Goal: Task Accomplishment & Management: Manage account settings

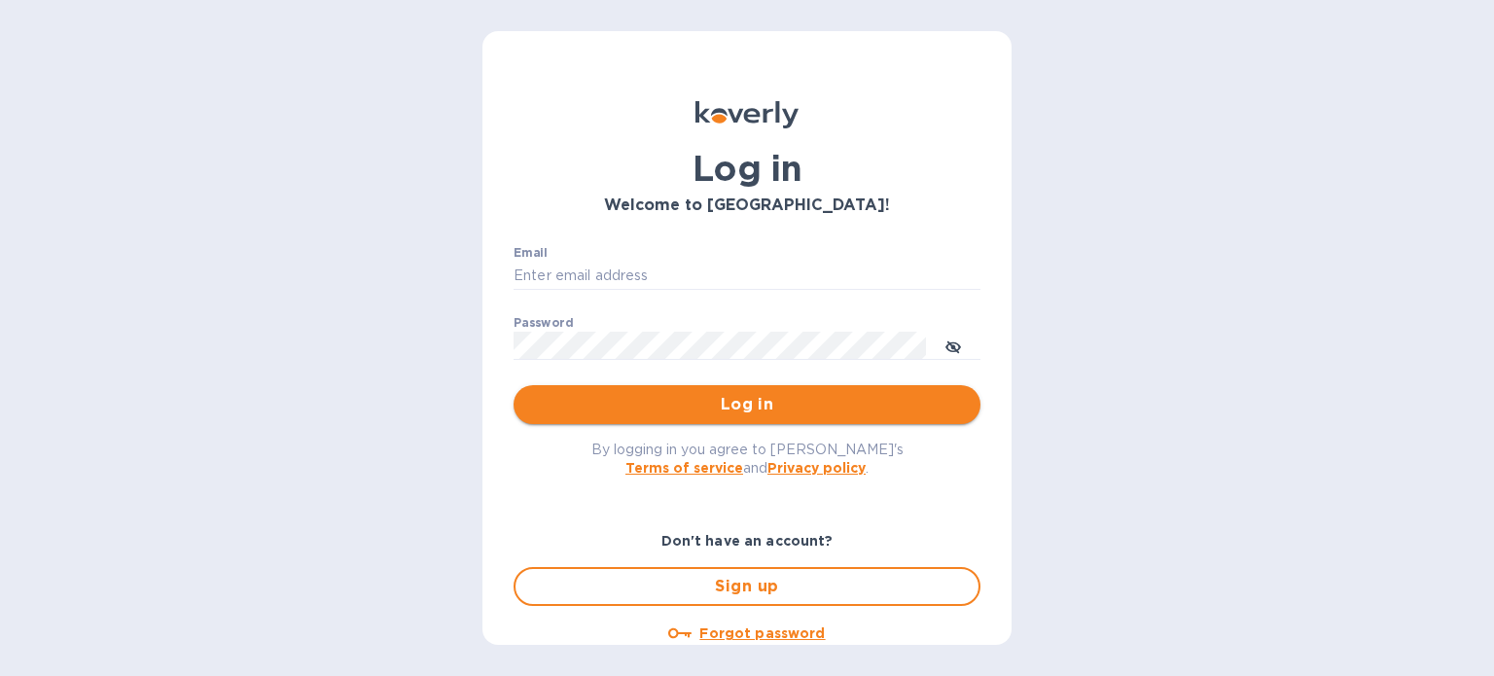
type input "[PERSON_NAME][EMAIL_ADDRESS][DOMAIN_NAME]"
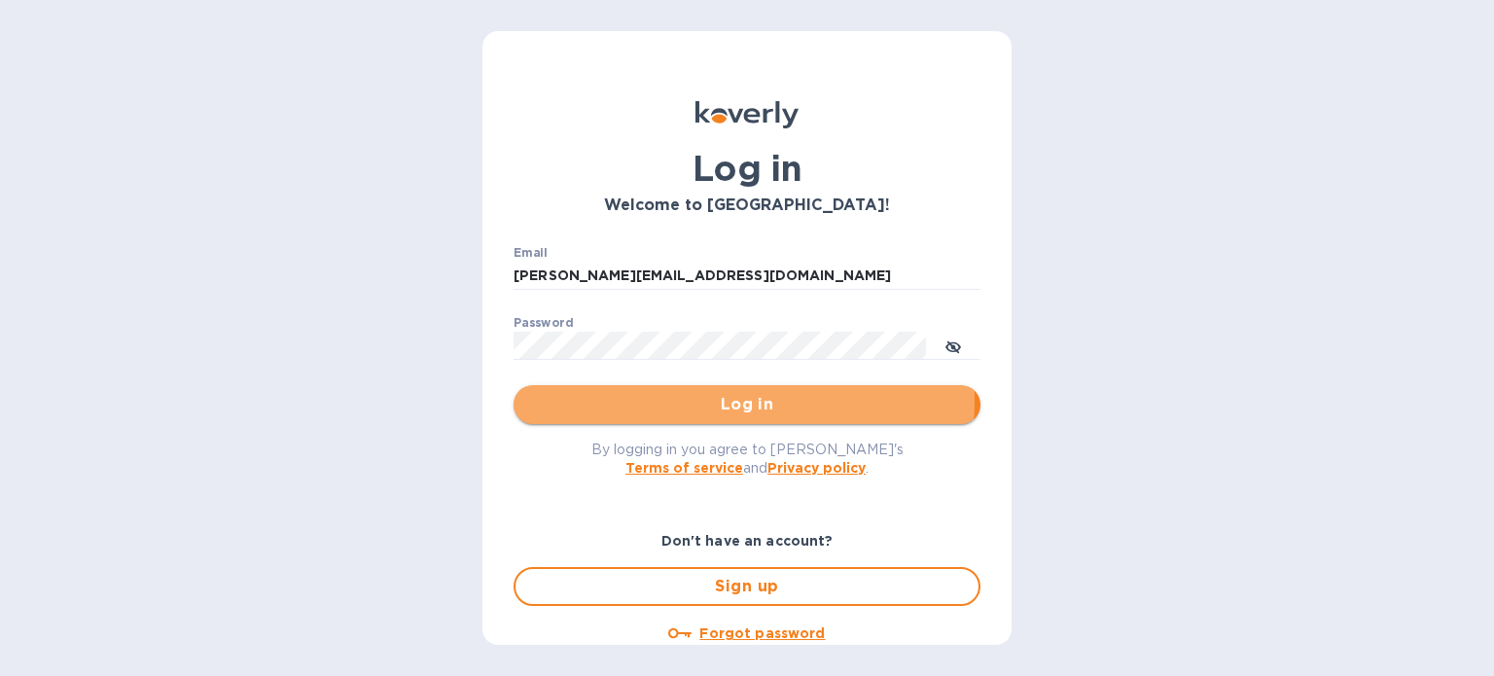
click at [739, 403] on span "Log in" at bounding box center [747, 404] width 436 height 23
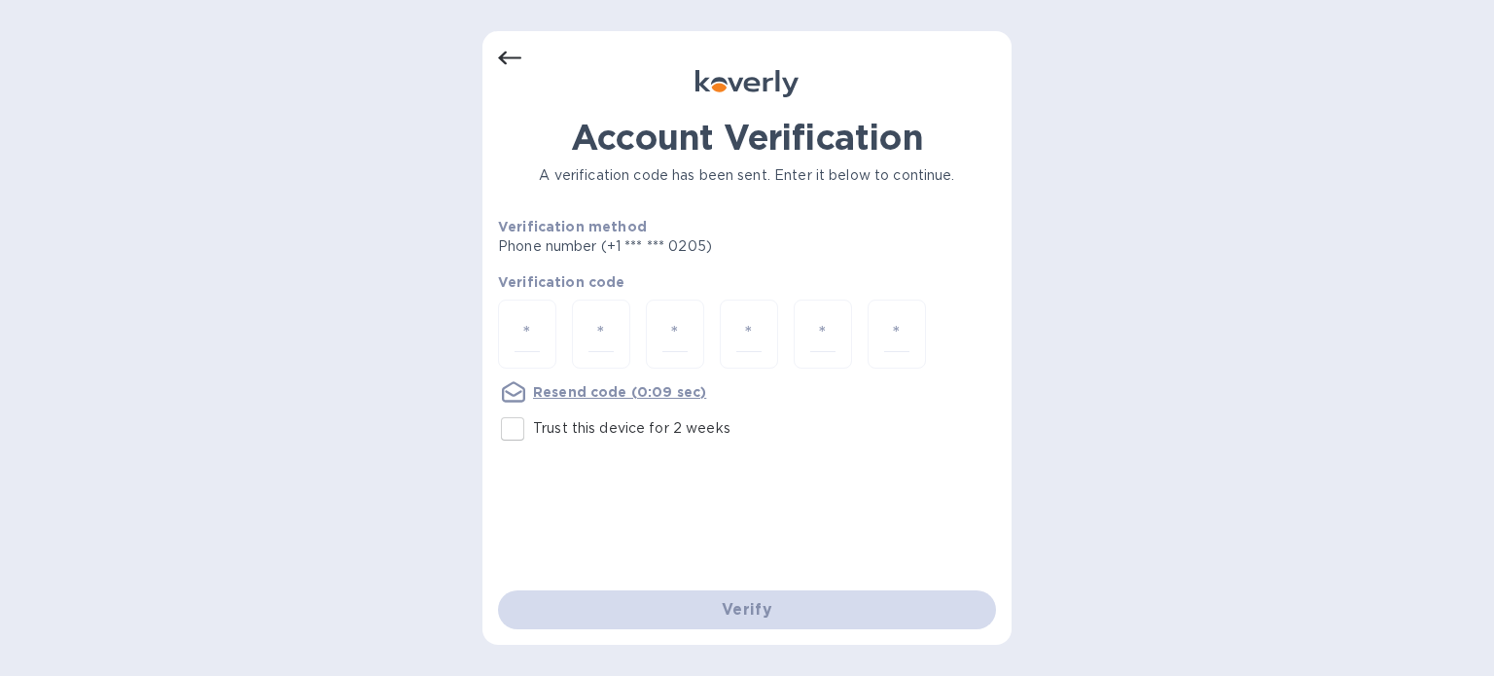
click at [555, 421] on p "Trust this device for 2 weeks" at bounding box center [631, 428] width 197 height 20
click at [533, 421] on input "Trust this device for 2 weeks" at bounding box center [512, 429] width 41 height 41
checkbox input "true"
click at [534, 330] on input "number" at bounding box center [527, 334] width 25 height 36
click at [531, 438] on input "Trust this device for 2 weeks" at bounding box center [512, 429] width 41 height 41
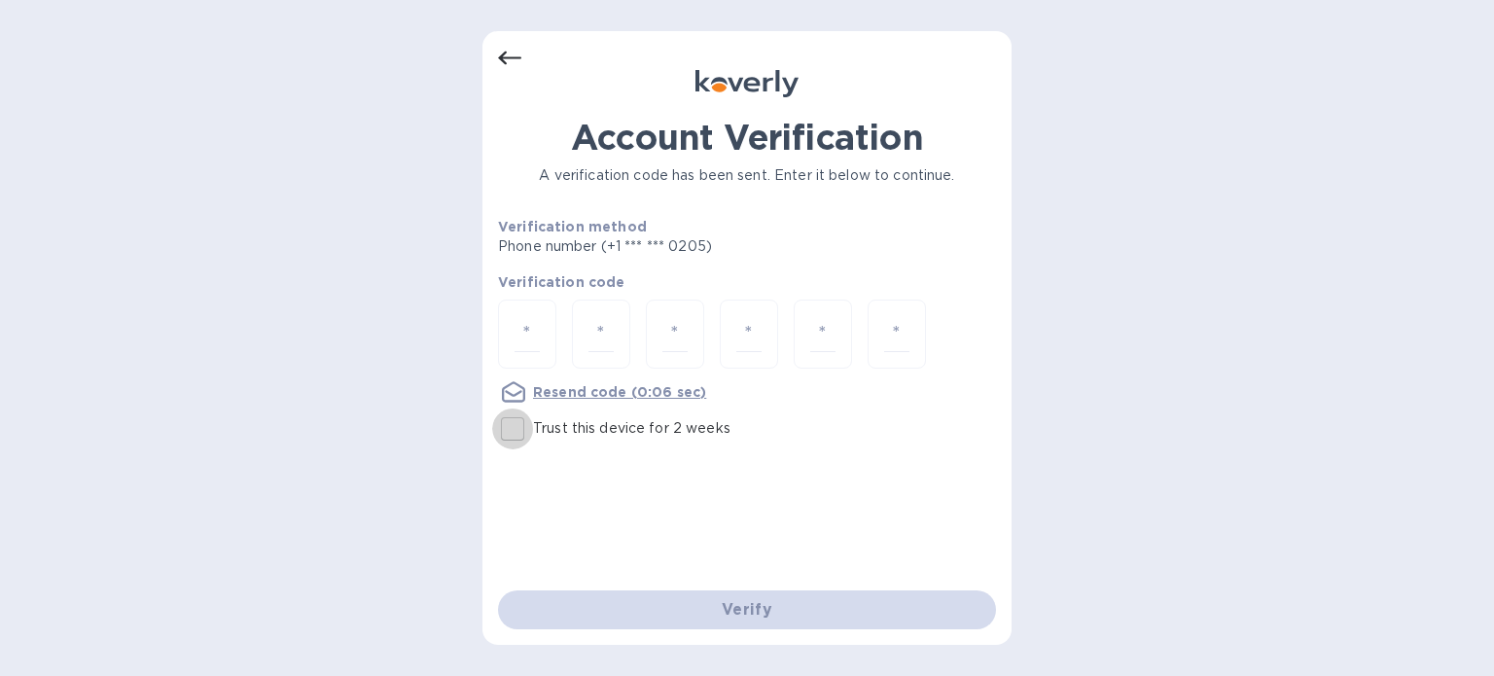
checkbox input "true"
click at [520, 341] on input "number" at bounding box center [527, 334] width 25 height 36
type input "8"
type input "4"
type input "2"
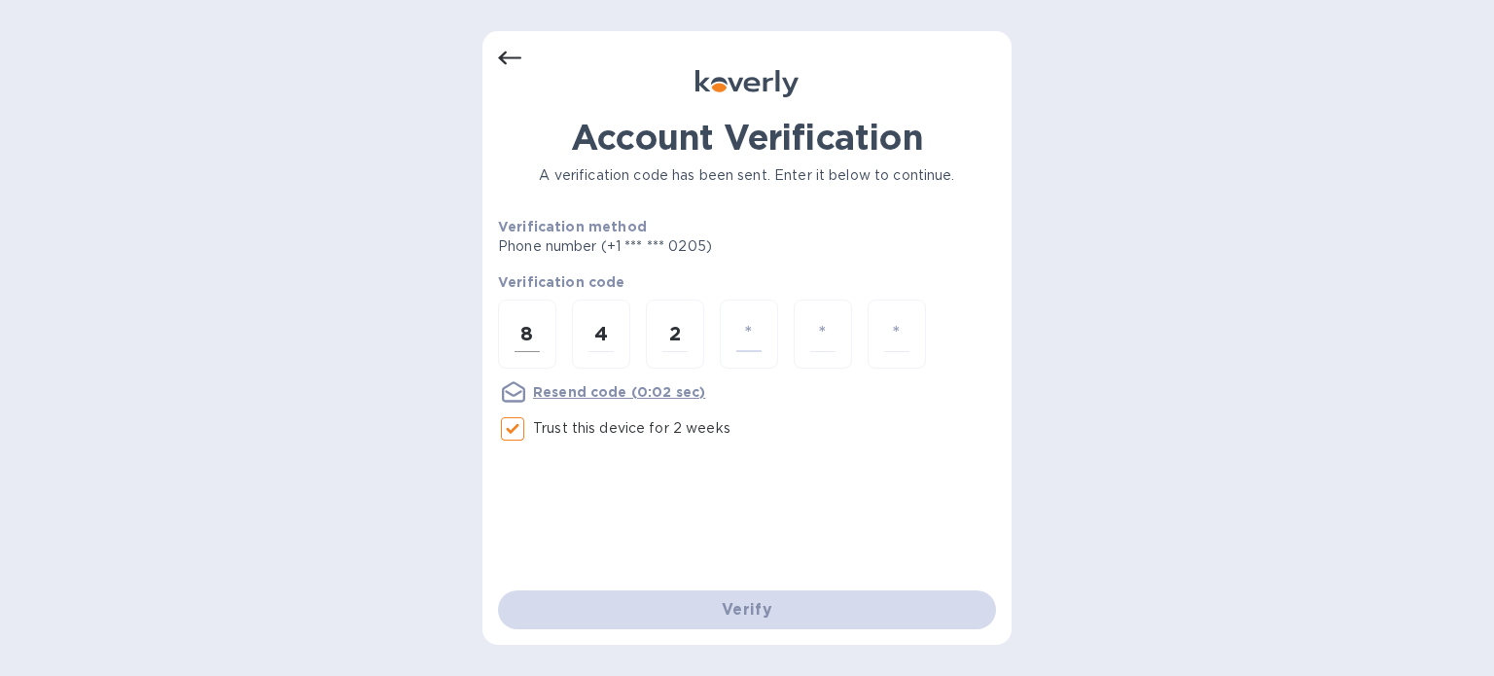
type input "2"
type input "5"
type input "2"
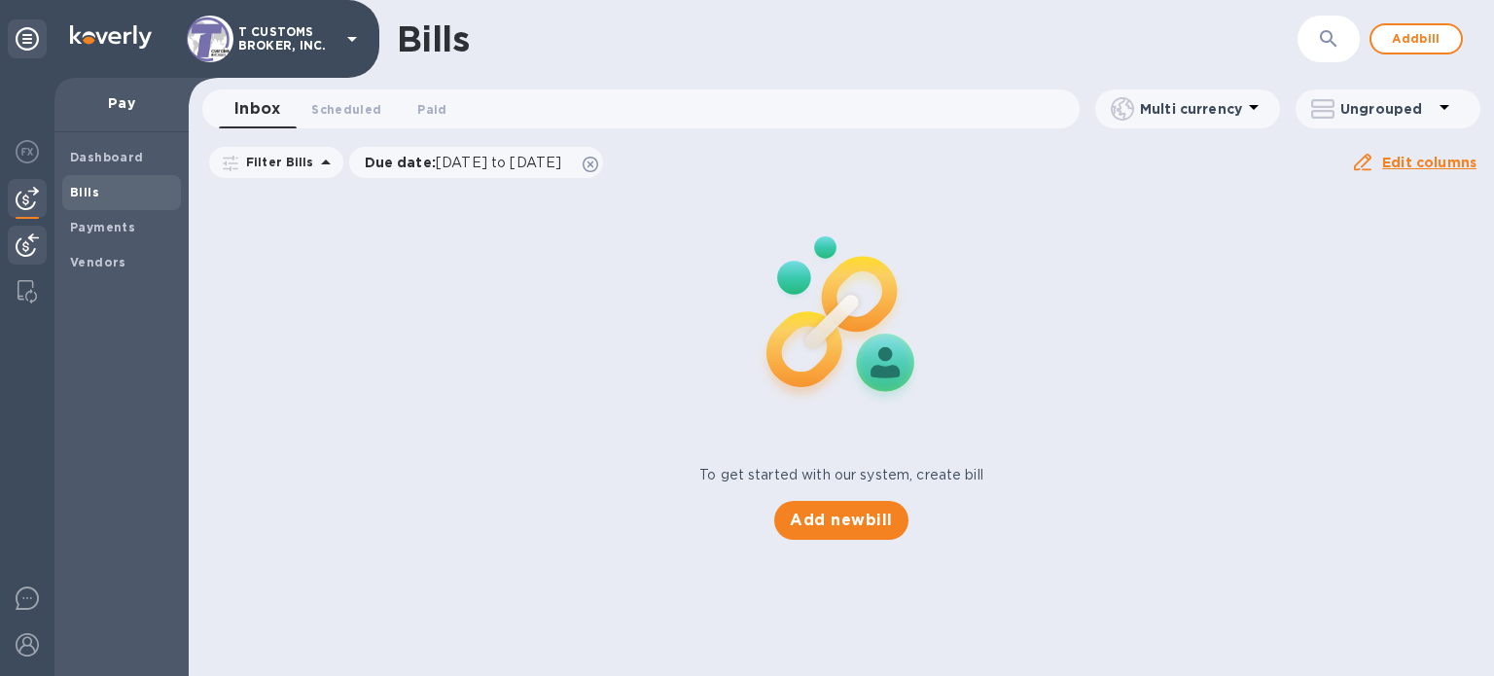
click at [16, 249] on img at bounding box center [27, 244] width 23 height 23
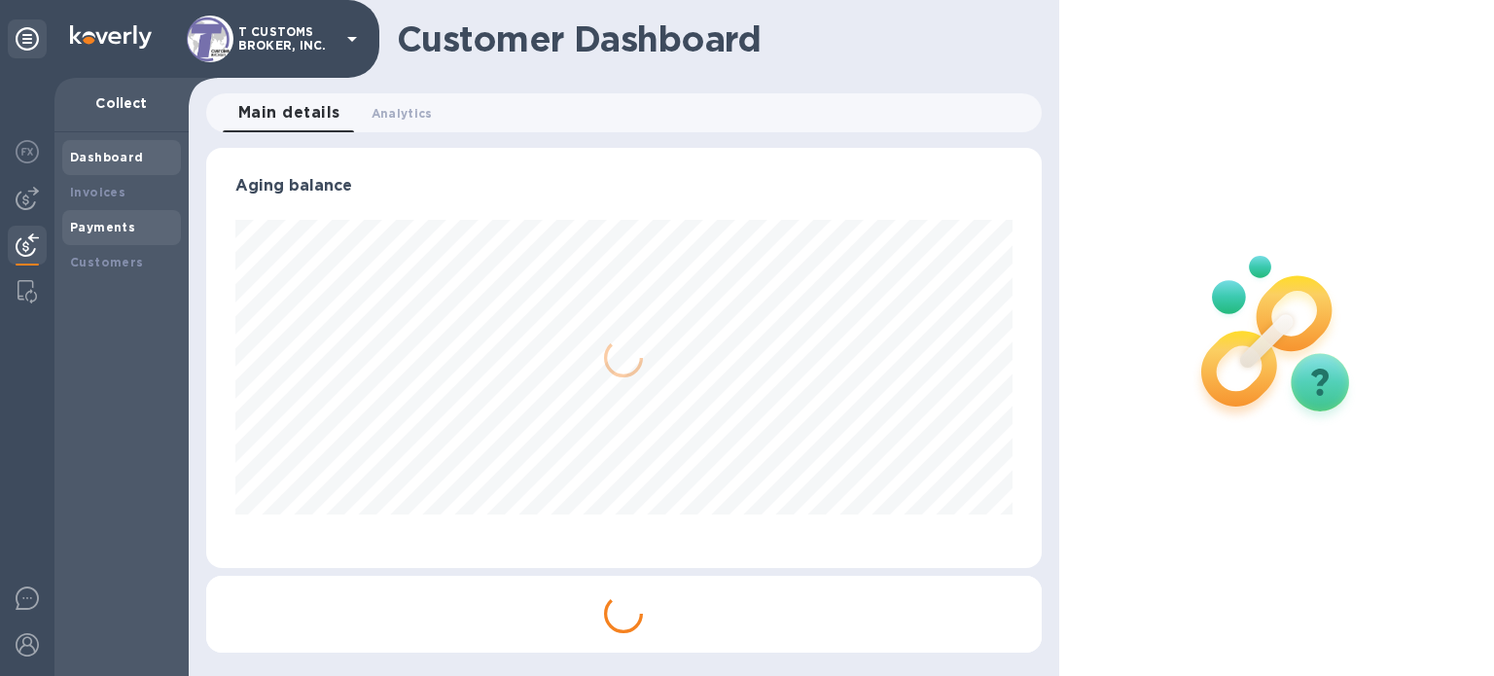
scroll to position [420, 836]
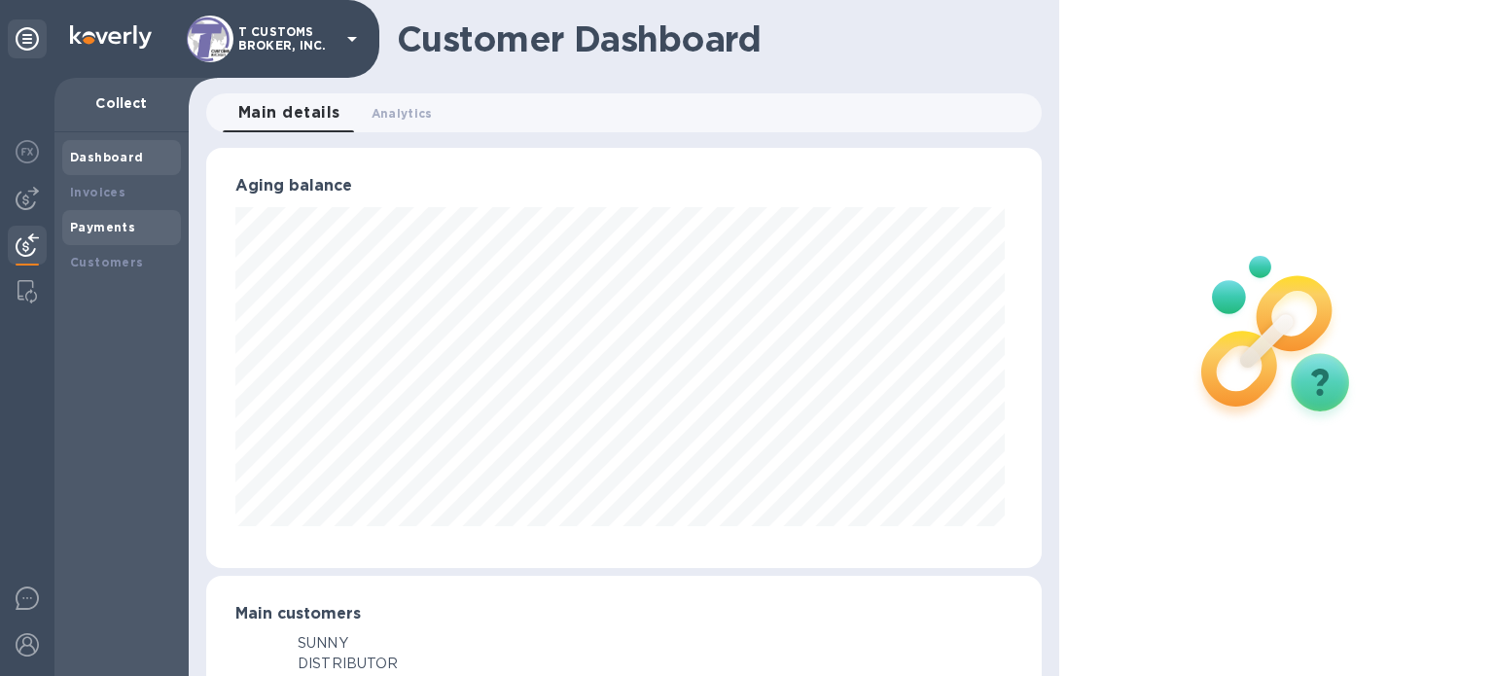
click at [93, 231] on b "Payments" at bounding box center [102, 227] width 65 height 15
